Goal: Information Seeking & Learning: Find specific fact

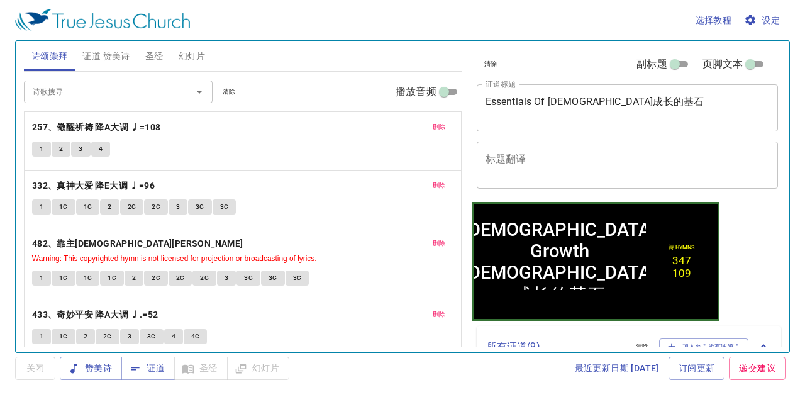
click at [229, 87] on span "清除" at bounding box center [229, 91] width 13 height 11
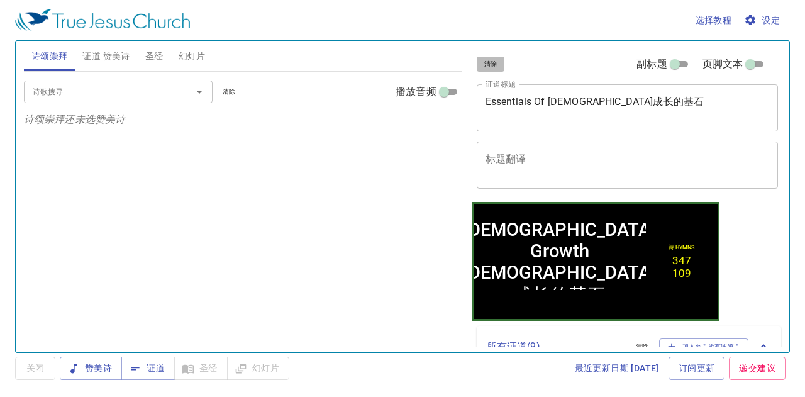
click at [486, 64] on span "清除" at bounding box center [490, 63] width 13 height 11
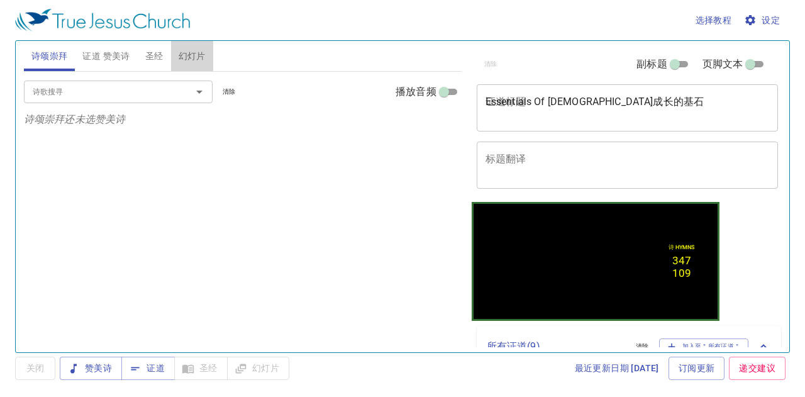
click at [179, 52] on span "幻灯片" at bounding box center [192, 56] width 27 height 16
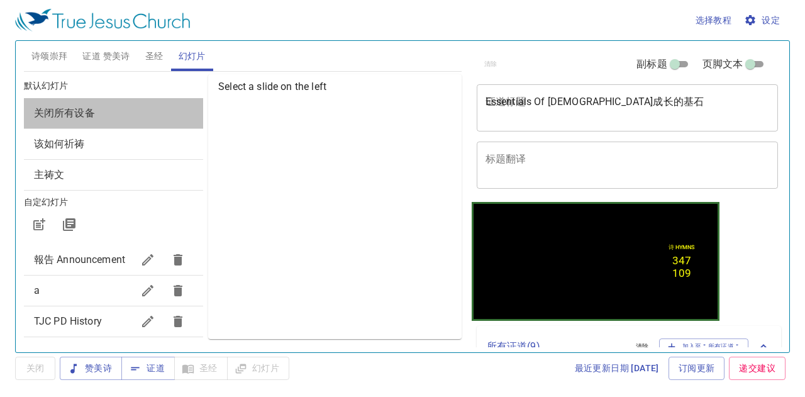
click at [147, 108] on span "关闭所有设备" at bounding box center [113, 113] width 159 height 15
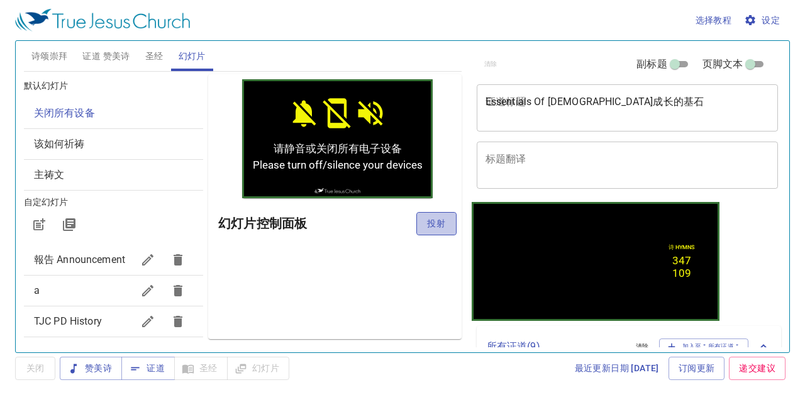
click at [429, 217] on span "投射" at bounding box center [436, 224] width 20 height 16
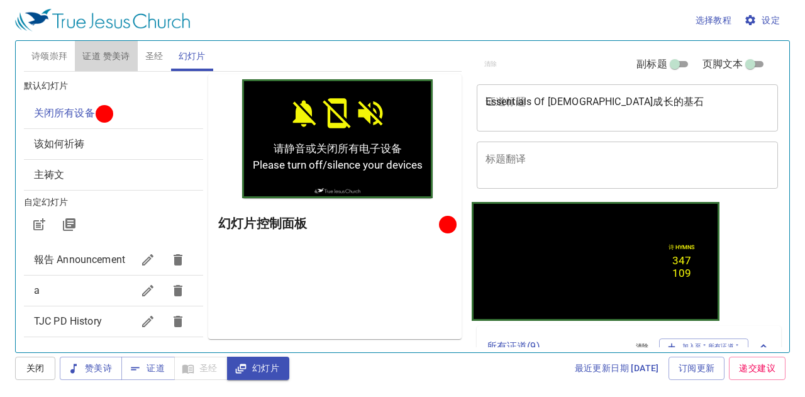
click at [123, 52] on span "证道 赞美诗" at bounding box center [105, 56] width 47 height 16
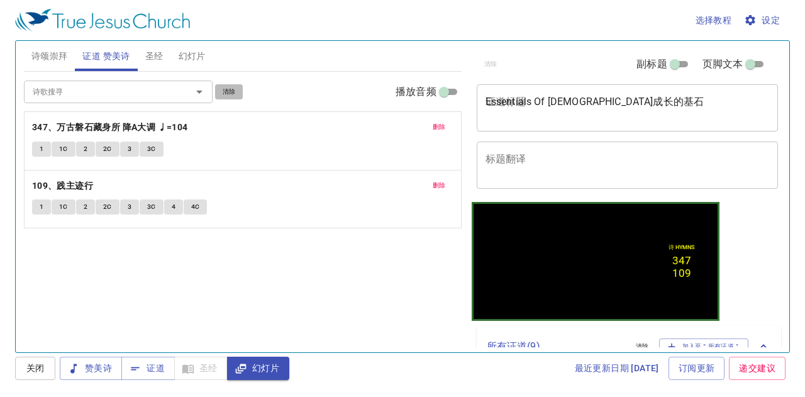
drag, startPoint x: 226, startPoint y: 86, endPoint x: 203, endPoint y: 90, distance: 23.6
click at [223, 86] on span "清除" at bounding box center [229, 91] width 13 height 11
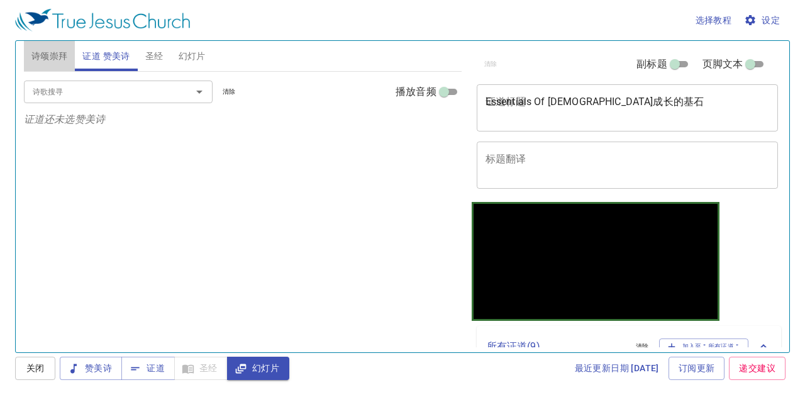
click at [52, 57] on span "诗颂崇拜" at bounding box center [49, 56] width 36 height 16
click at [197, 46] on button "幻灯片" at bounding box center [192, 56] width 42 height 30
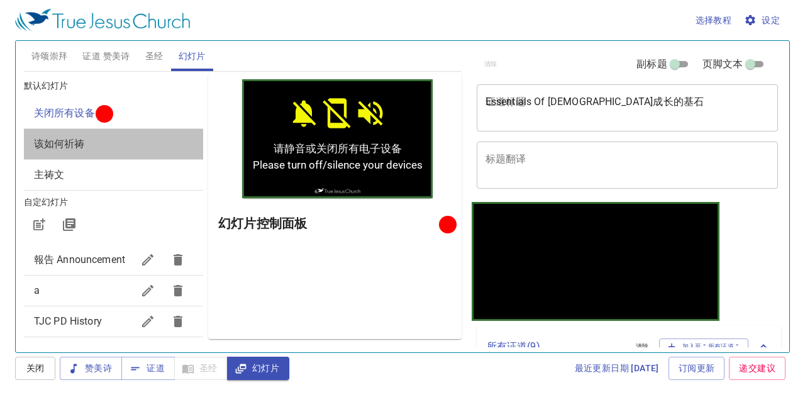
click at [166, 139] on span "该如何祈祷" at bounding box center [113, 143] width 159 height 15
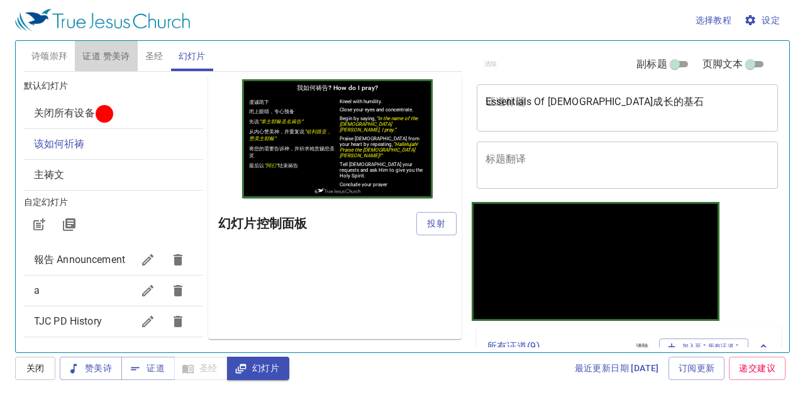
click at [89, 57] on span "证道 赞美诗" at bounding box center [105, 56] width 47 height 16
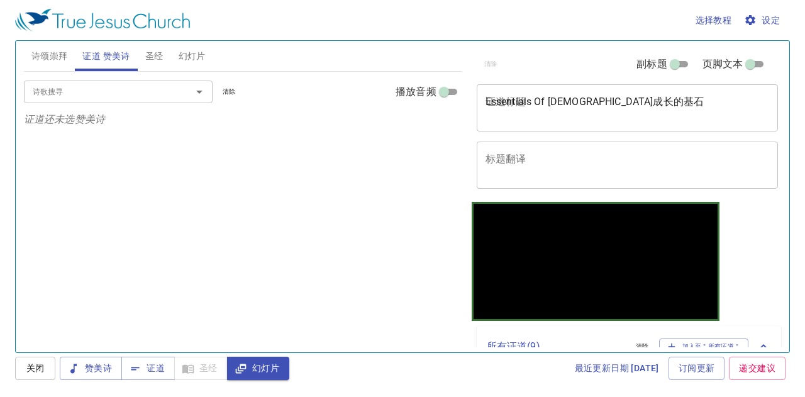
click at [60, 57] on span "诗颂崇拜" at bounding box center [49, 56] width 36 height 16
click at [59, 97] on input "诗歌搜寻" at bounding box center [100, 91] width 144 height 14
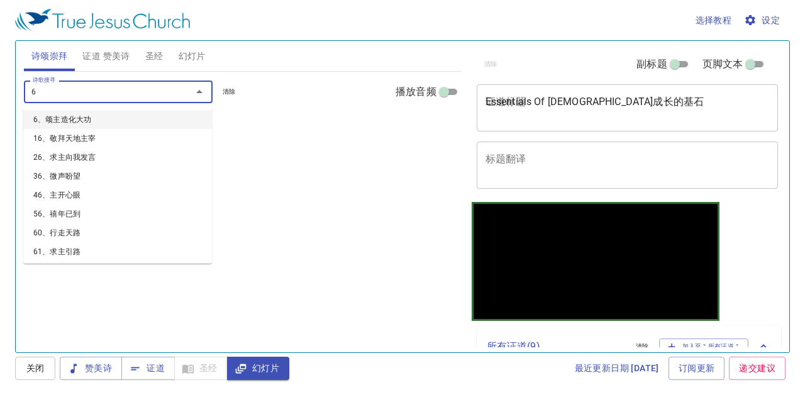
type input "64"
type input "65"
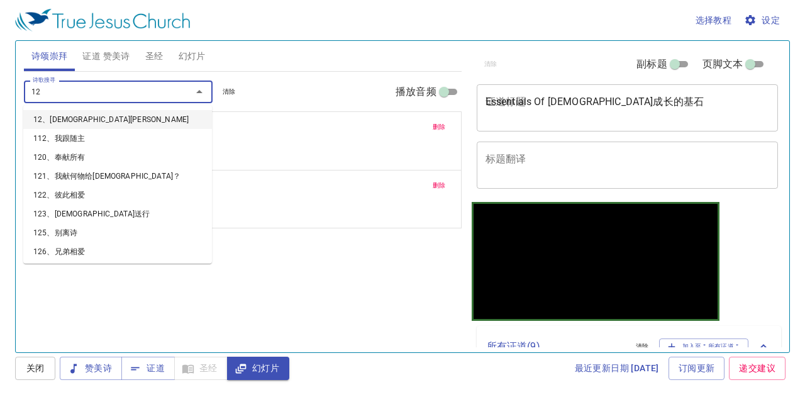
type input "126"
type input "127"
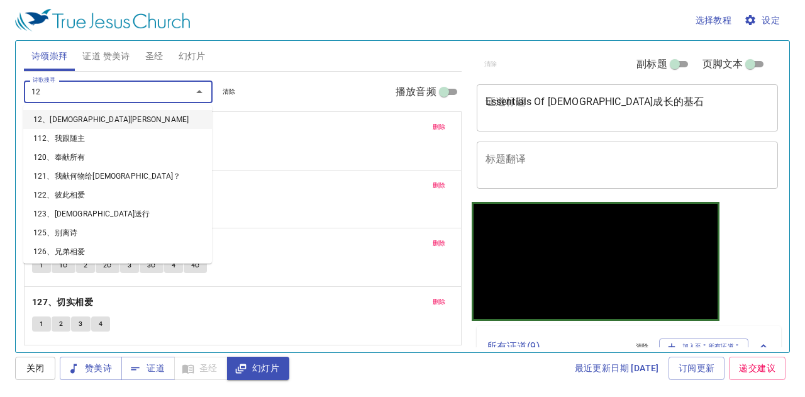
type input "128"
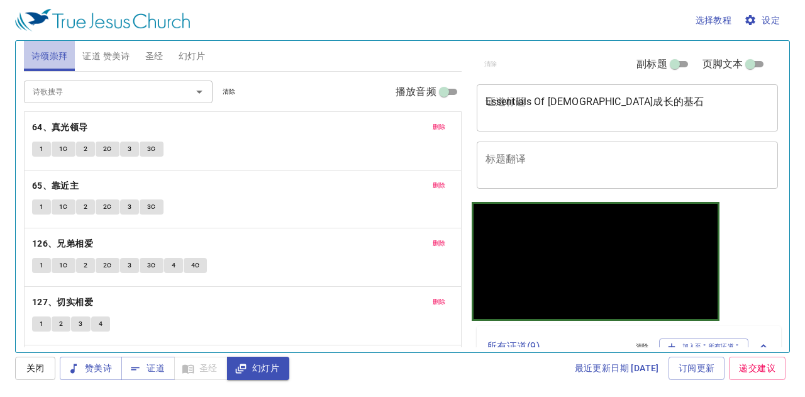
click at [53, 55] on span "诗颂崇拜" at bounding box center [49, 56] width 36 height 16
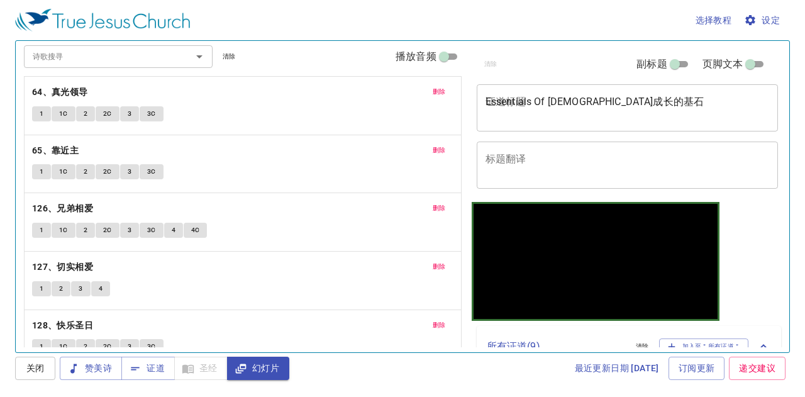
scroll to position [53, 0]
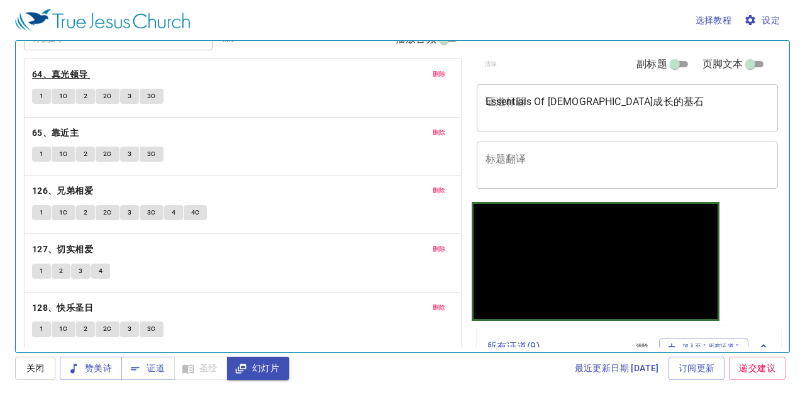
click at [45, 69] on b "64、真光领导" at bounding box center [60, 75] width 56 height 16
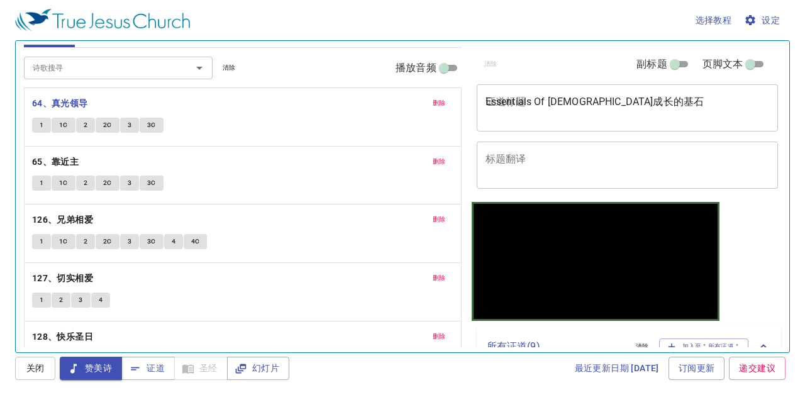
scroll to position [0, 0]
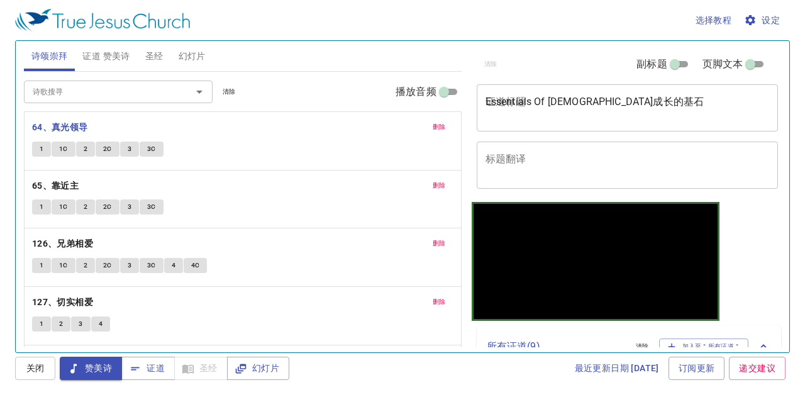
click at [37, 141] on button "1" at bounding box center [41, 148] width 19 height 15
click at [64, 145] on span "1C" at bounding box center [63, 148] width 9 height 11
click at [84, 144] on span "2" at bounding box center [86, 148] width 4 height 11
click at [105, 143] on span "2C" at bounding box center [107, 148] width 9 height 11
click at [130, 143] on span "3" at bounding box center [130, 148] width 4 height 11
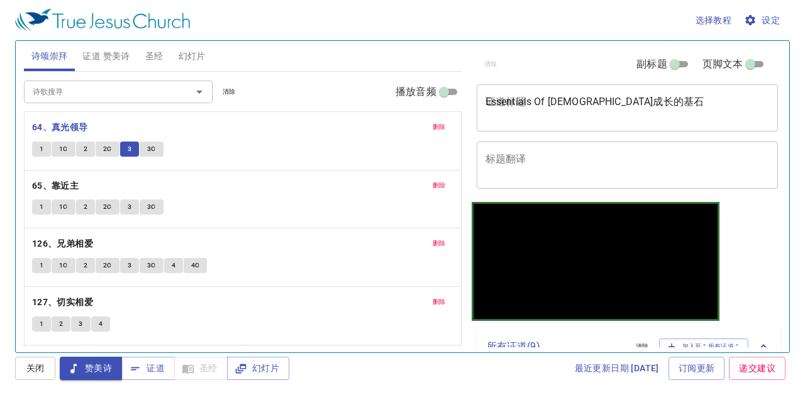
click at [149, 145] on span "3C" at bounding box center [151, 148] width 9 height 11
click at [69, 186] on b "65、靠近主" at bounding box center [55, 186] width 47 height 16
click at [42, 209] on span "1" at bounding box center [42, 206] width 4 height 11
click at [63, 202] on span "1C" at bounding box center [63, 206] width 9 height 11
click at [84, 202] on span "2" at bounding box center [86, 206] width 4 height 11
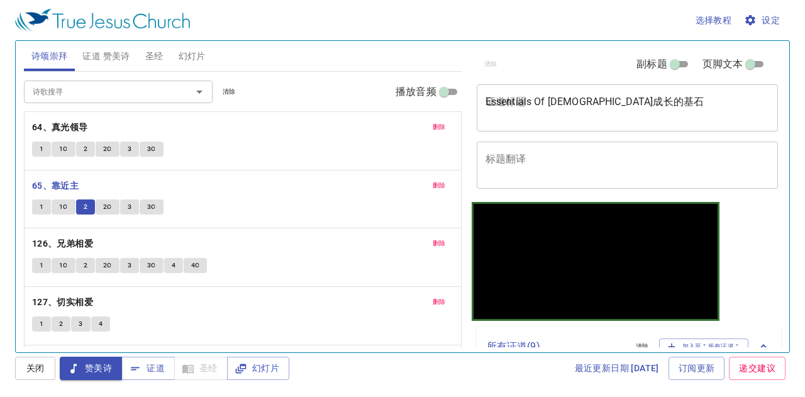
click at [101, 202] on button "2C" at bounding box center [108, 206] width 24 height 15
click at [128, 201] on span "3" at bounding box center [130, 206] width 4 height 11
click at [145, 201] on button "3C" at bounding box center [152, 206] width 24 height 15
click at [75, 243] on b "126、兄弟相爱" at bounding box center [62, 244] width 61 height 16
click at [38, 261] on button "1" at bounding box center [41, 265] width 19 height 15
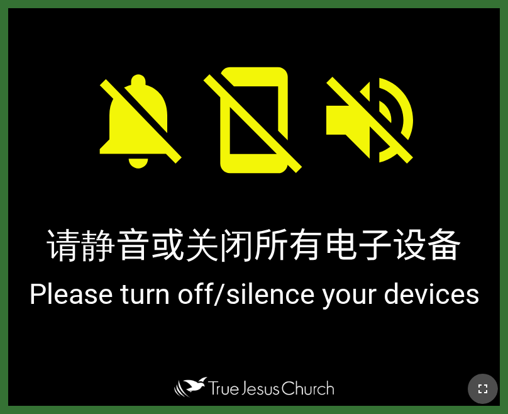
click at [490, 391] on icon "button" at bounding box center [482, 388] width 15 height 15
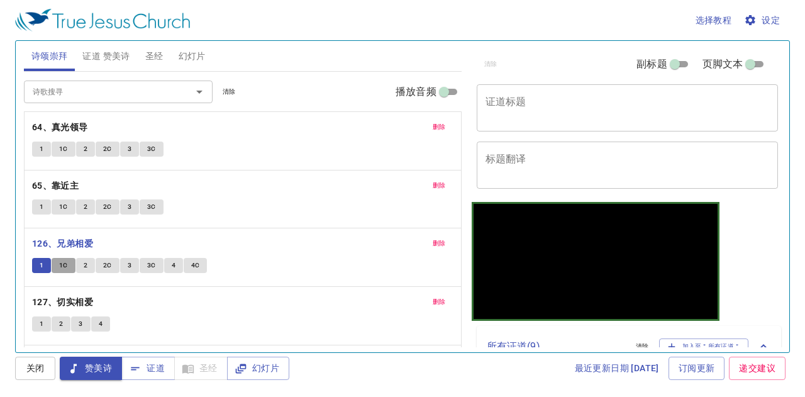
click at [60, 264] on span "1C" at bounding box center [63, 265] width 9 height 11
click at [81, 258] on button "2" at bounding box center [85, 265] width 19 height 15
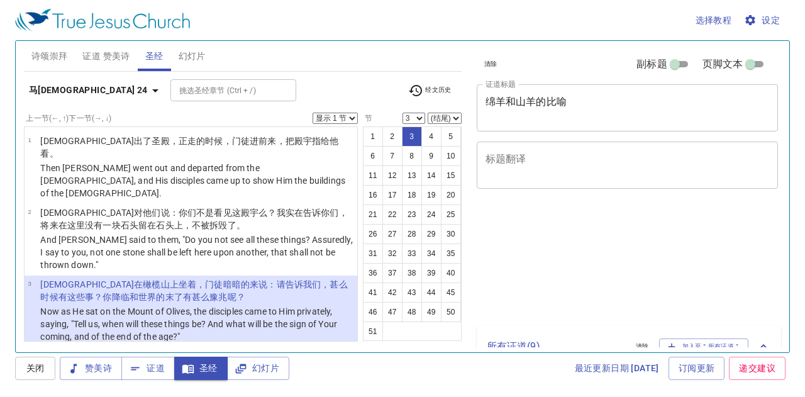
select select "3"
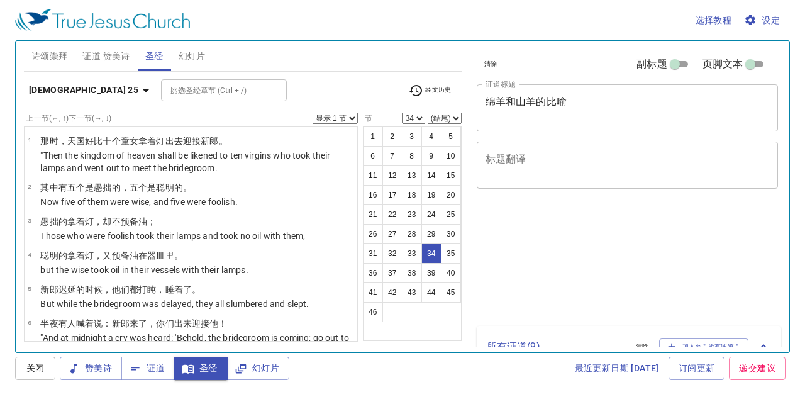
select select "34"
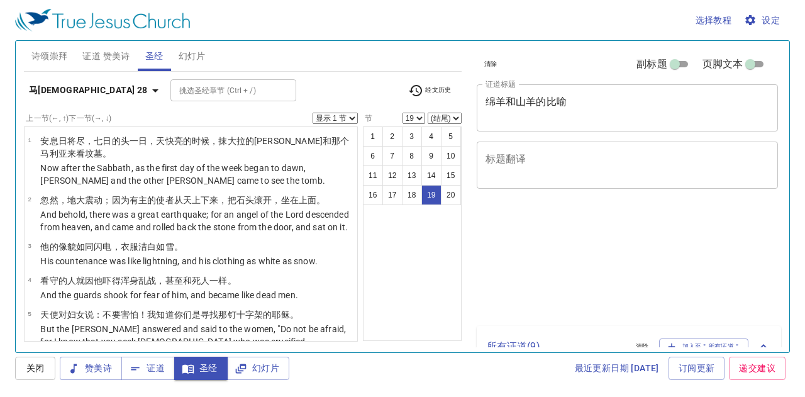
select select "19"
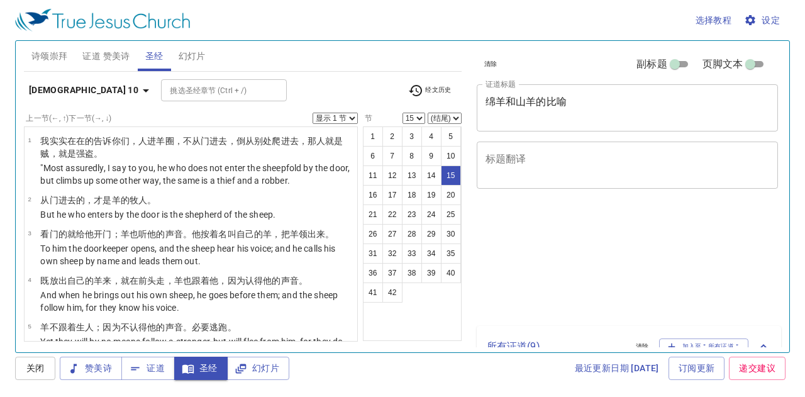
select select "15"
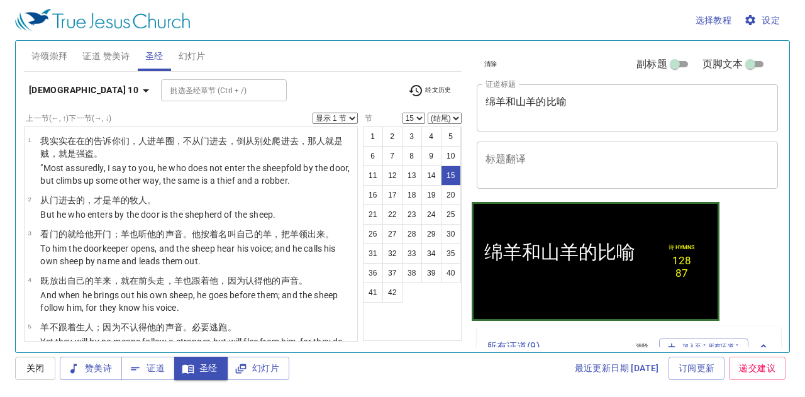
scroll to position [545, 0]
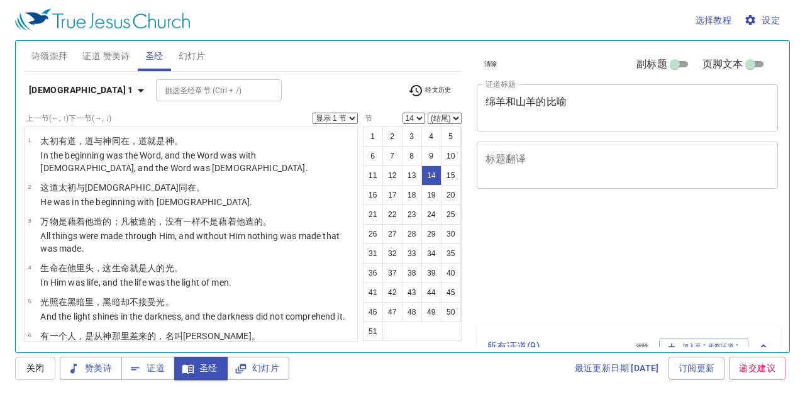
select select "14"
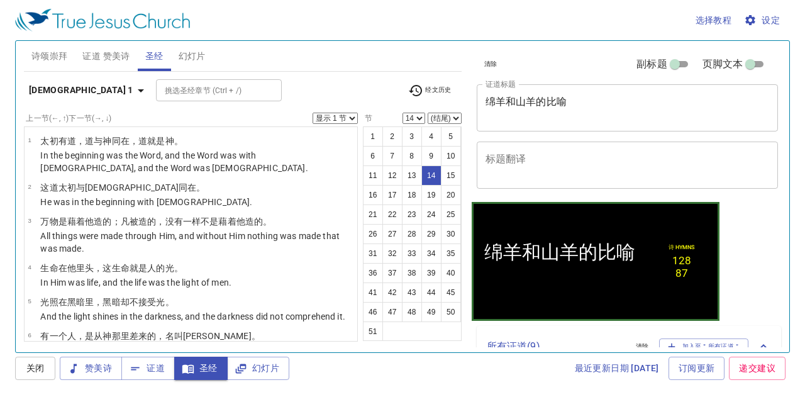
scroll to position [482, 0]
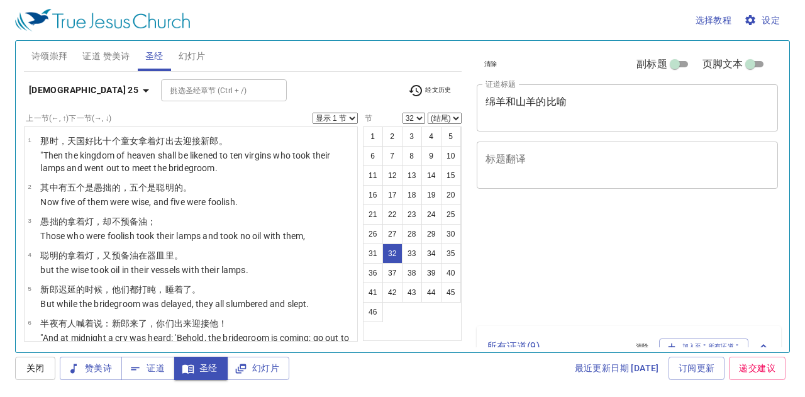
select select "32"
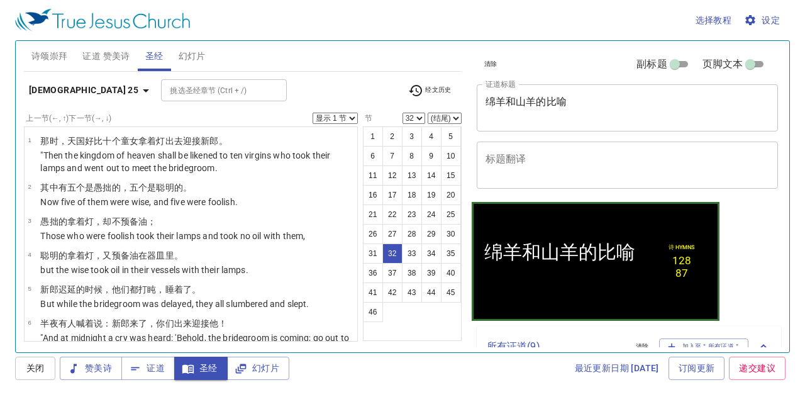
scroll to position [1395, 0]
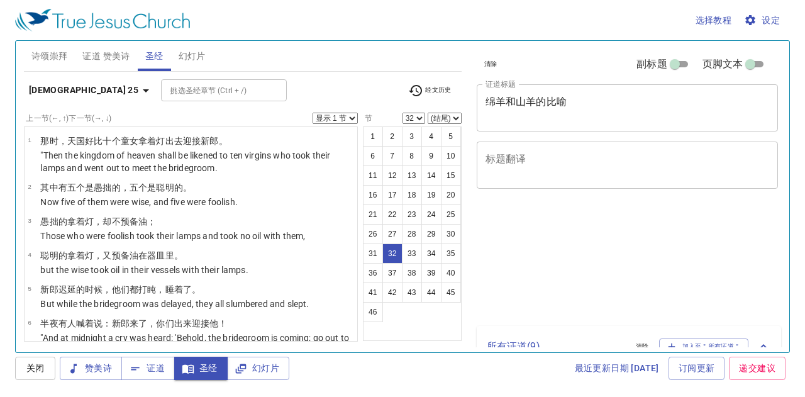
select select "32"
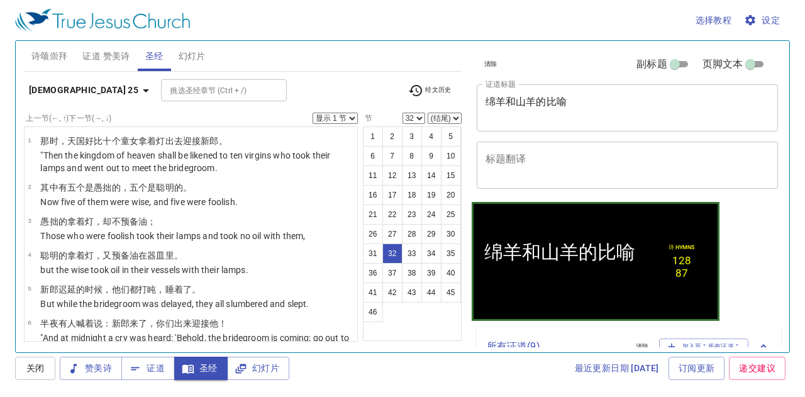
scroll to position [1395, 0]
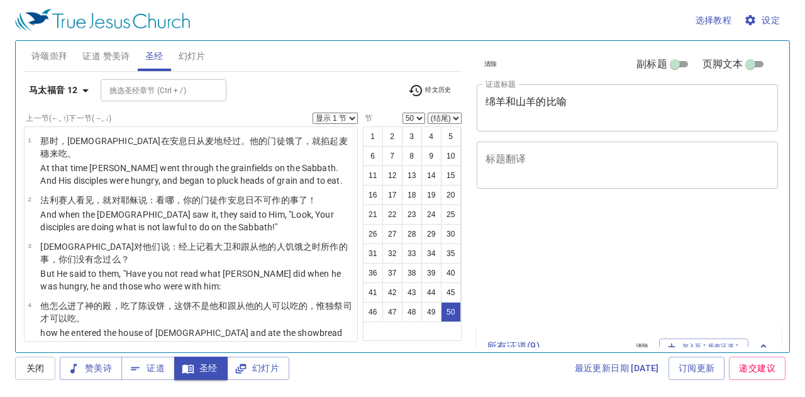
select select "50"
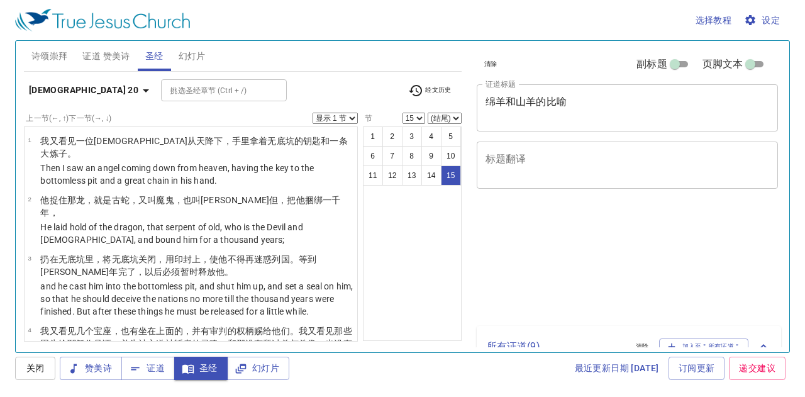
select select "15"
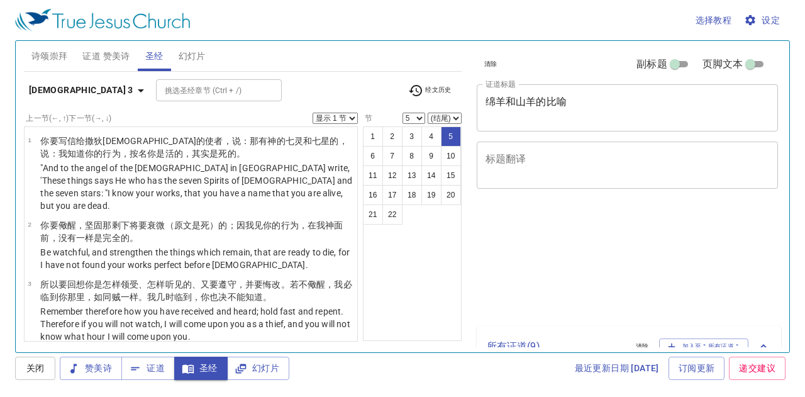
select select "5"
